Goal: Information Seeking & Learning: Learn about a topic

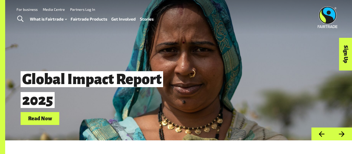
click at [195, 98] on div "Global Impact Report 2025 Read Now" at bounding box center [152, 96] width 262 height 58
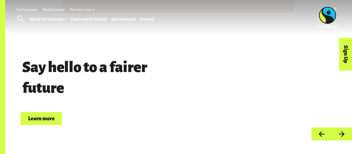
drag, startPoint x: 66, startPoint y: 90, endPoint x: 28, endPoint y: 69, distance: 43.5
click at [28, 69] on span "Say hello to a fairer future" at bounding box center [85, 77] width 128 height 37
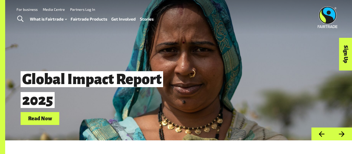
click at [28, 69] on span "Global Impact Report 2025" at bounding box center [101, 89] width 160 height 45
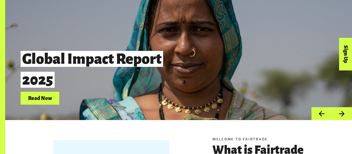
scroll to position [68, 0]
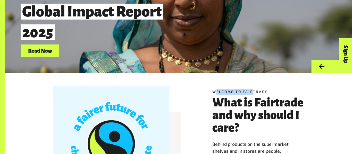
drag, startPoint x: 217, startPoint y: 91, endPoint x: 253, endPoint y: 91, distance: 36.3
click at [253, 91] on h5 "Welcome to Fairtrade" at bounding box center [258, 91] width 92 height 5
drag, startPoint x: 253, startPoint y: 91, endPoint x: 220, endPoint y: 93, distance: 33.5
click at [220, 93] on h5 "Welcome to Fairtrade" at bounding box center [258, 91] width 92 height 5
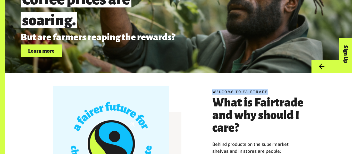
click at [220, 93] on h5 "Welcome to Fairtrade" at bounding box center [258, 91] width 92 height 5
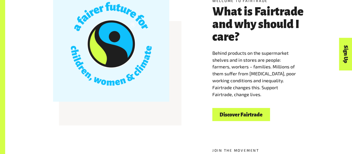
scroll to position [164, 0]
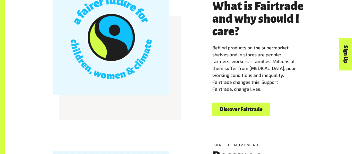
click at [248, 110] on link "Discover Fairtrade" at bounding box center [241, 109] width 58 height 13
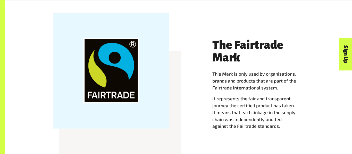
scroll to position [471, 0]
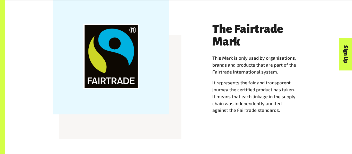
scroll to position [488, 0]
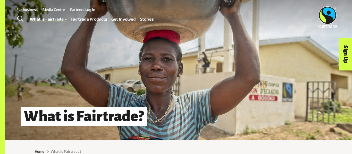
click at [327, 12] on img at bounding box center [327, 17] width 20 height 22
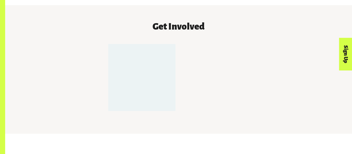
scroll to position [447, 0]
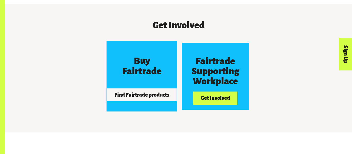
click at [154, 89] on button "Find Fairtrade products" at bounding box center [141, 95] width 69 height 13
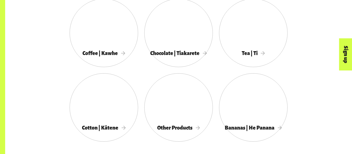
scroll to position [302, 0]
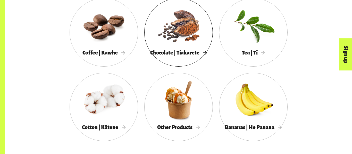
click at [187, 44] on div at bounding box center [178, 25] width 68 height 45
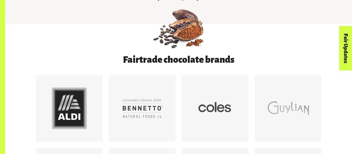
scroll to position [248, 0]
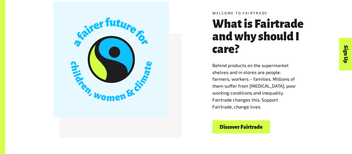
scroll to position [151, 0]
